Goal: Information Seeking & Learning: Understand process/instructions

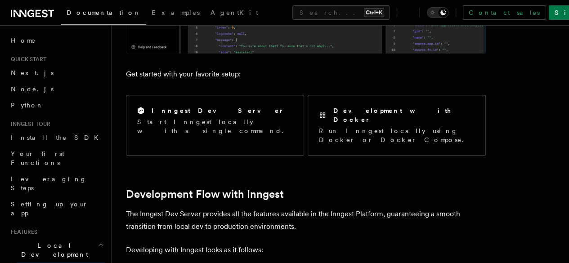
scroll to position [270, 0]
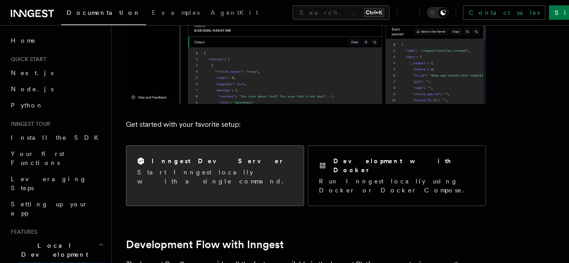
click at [207, 159] on div "Inngest Dev Server" at bounding box center [215, 160] width 156 height 9
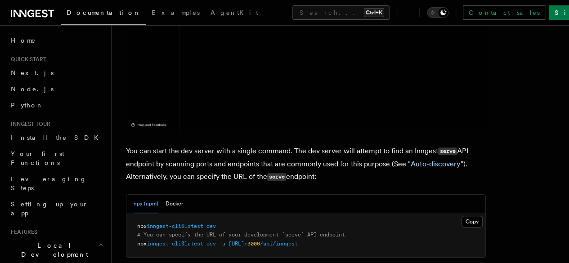
scroll to position [270, 0]
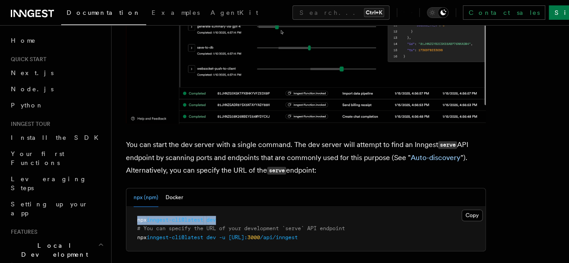
drag, startPoint x: 222, startPoint y: 198, endPoint x: 136, endPoint y: 198, distance: 86.3
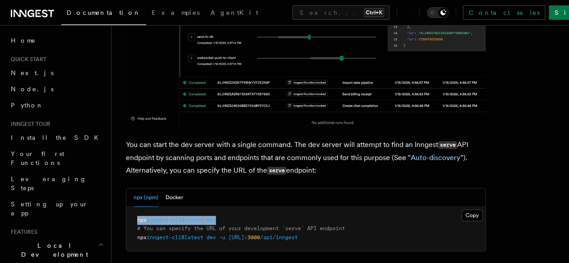
click at [136, 207] on pre "npx inngest-cli@latest dev # You can specify the URL of your development `serve…" at bounding box center [305, 229] width 359 height 44
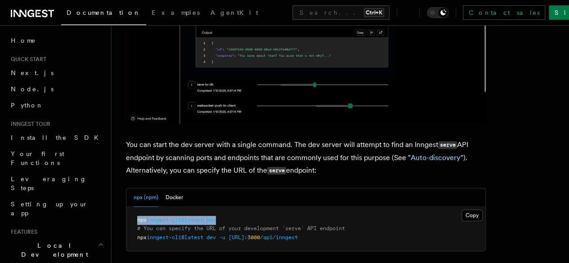
copy span "npx inngest-cli@latest dev"
